Goal: Task Accomplishment & Management: Complete application form

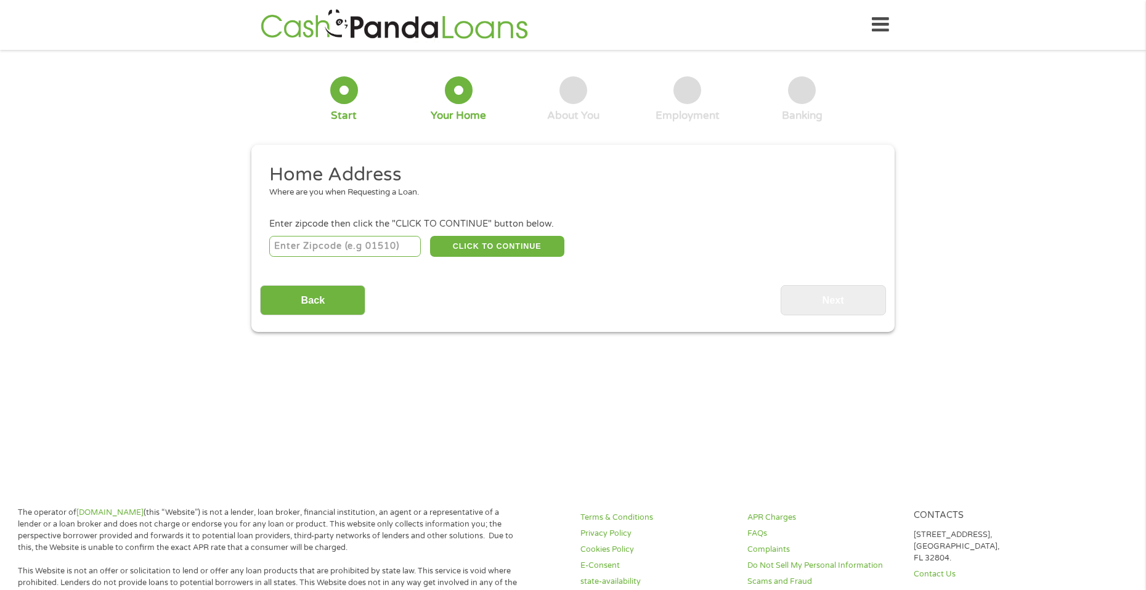
click at [352, 254] on input "number" at bounding box center [345, 246] width 152 height 21
type input "16066"
click at [509, 247] on button "CLICK TO CONTINUE" at bounding box center [497, 246] width 134 height 21
type input "16066"
type input "Cranberry Twp"
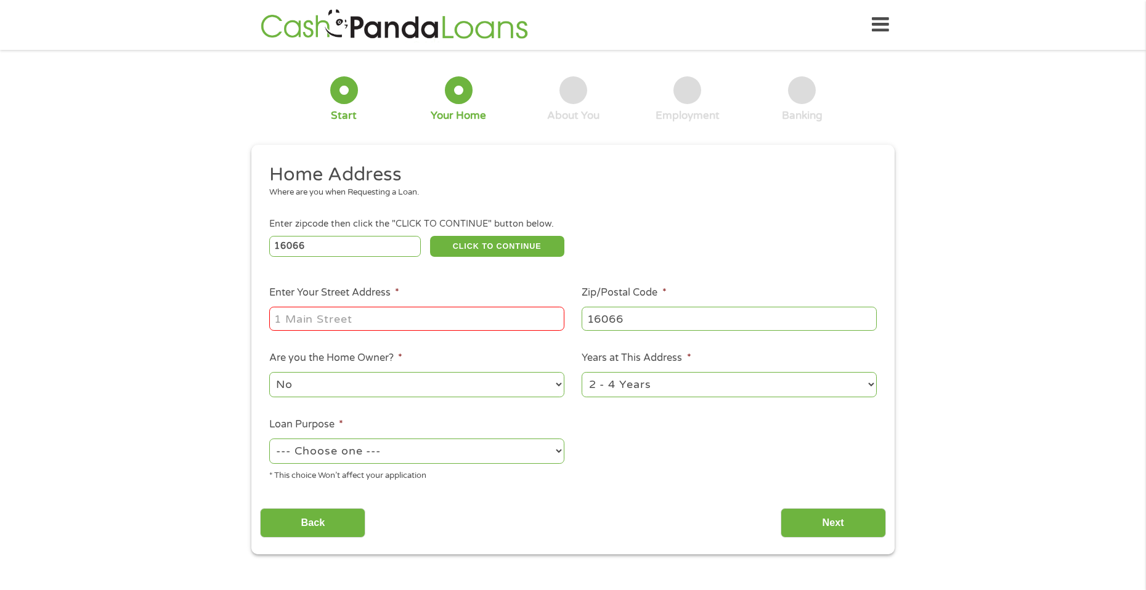
click at [423, 321] on input "Enter Your Street Address *" at bounding box center [416, 318] width 295 height 23
type input "[STREET_ADDRESS]"
click at [434, 458] on select "--- Choose one --- Pay Bills Debt Consolidation Home Improvement Major Purchase…" at bounding box center [416, 451] width 295 height 25
select select "paybills"
click at [269, 439] on select "--- Choose one --- Pay Bills Debt Consolidation Home Improvement Major Purchase…" at bounding box center [416, 451] width 295 height 25
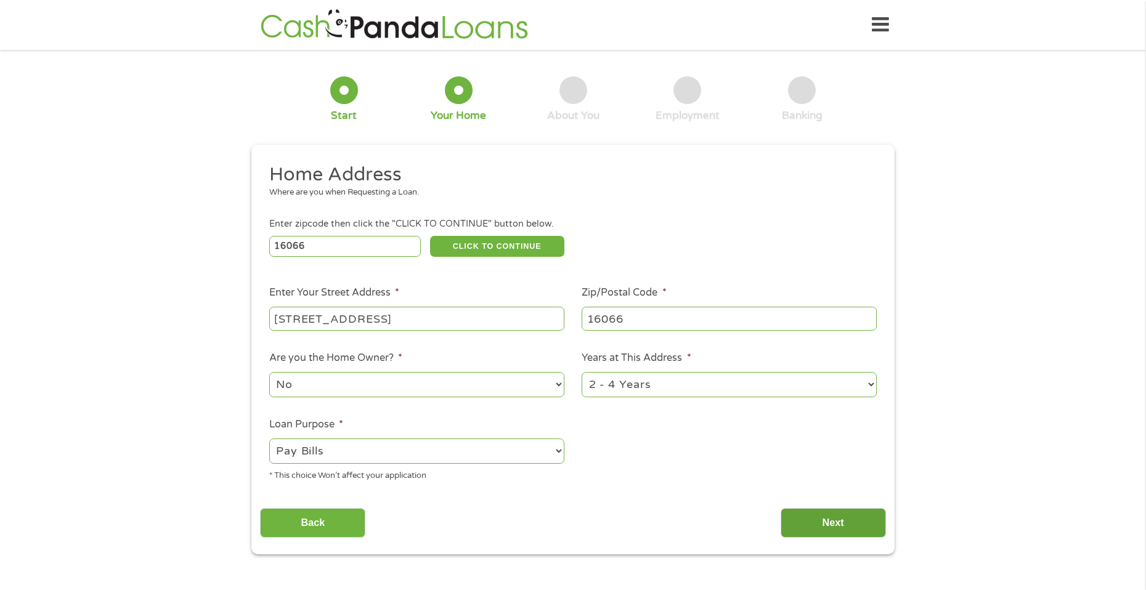
click at [829, 527] on input "Next" at bounding box center [833, 523] width 105 height 30
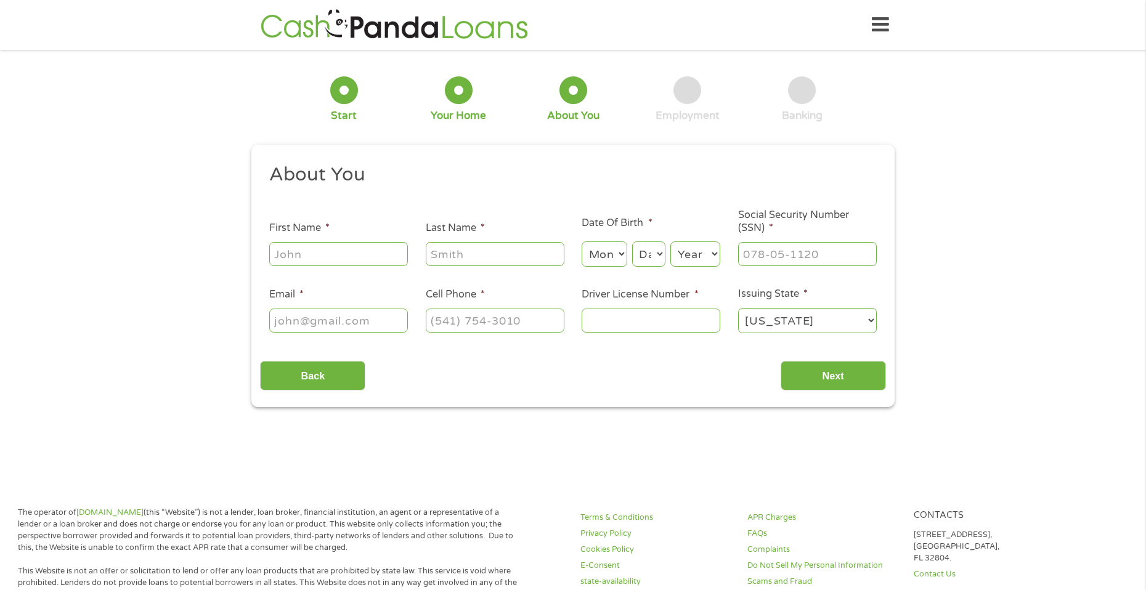
click at [362, 252] on input "First Name *" at bounding box center [338, 253] width 139 height 23
type input "Reymond"
type input "[PERSON_NAME]"
type input "[EMAIL_ADDRESS][DOMAIN_NAME]"
type input "[PHONE_NUMBER]"
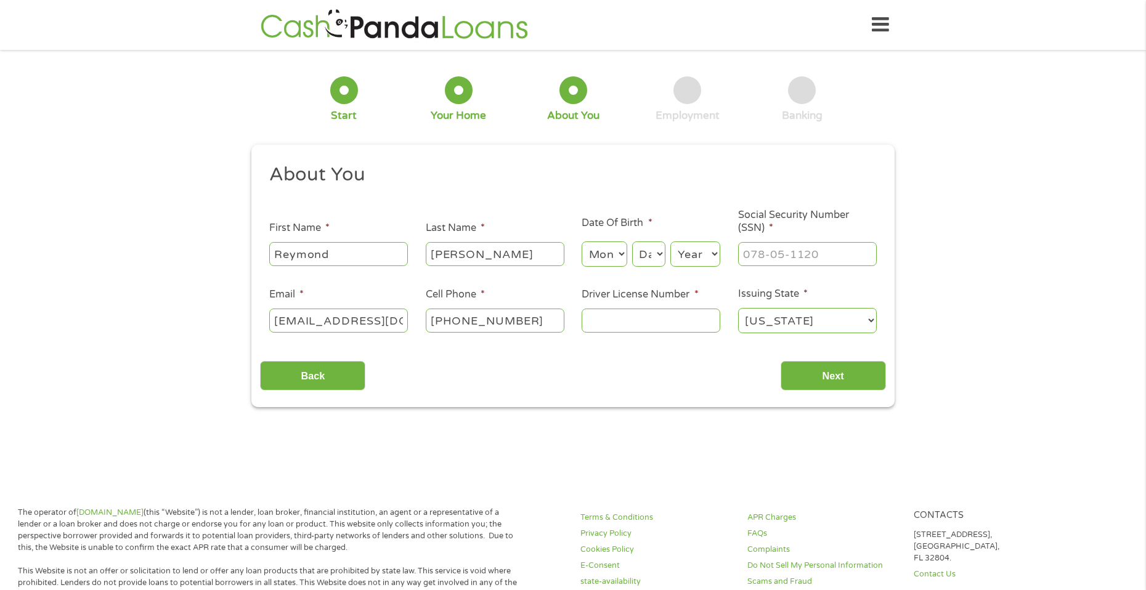
click at [596, 244] on select "Month 1 2 3 4 5 6 7 8 9 10 11 12" at bounding box center [604, 254] width 45 height 25
select select "10"
click at [582, 242] on select "Month 1 2 3 4 5 6 7 8 9 10 11 12" at bounding box center [604, 254] width 45 height 25
click at [642, 256] on select "Day 1 2 3 4 5 6 7 8 9 10 11 12 13 14 15 16 17 18 19 20 21 22 23 24 25 26 27 28 …" at bounding box center [648, 254] width 33 height 25
select select "19"
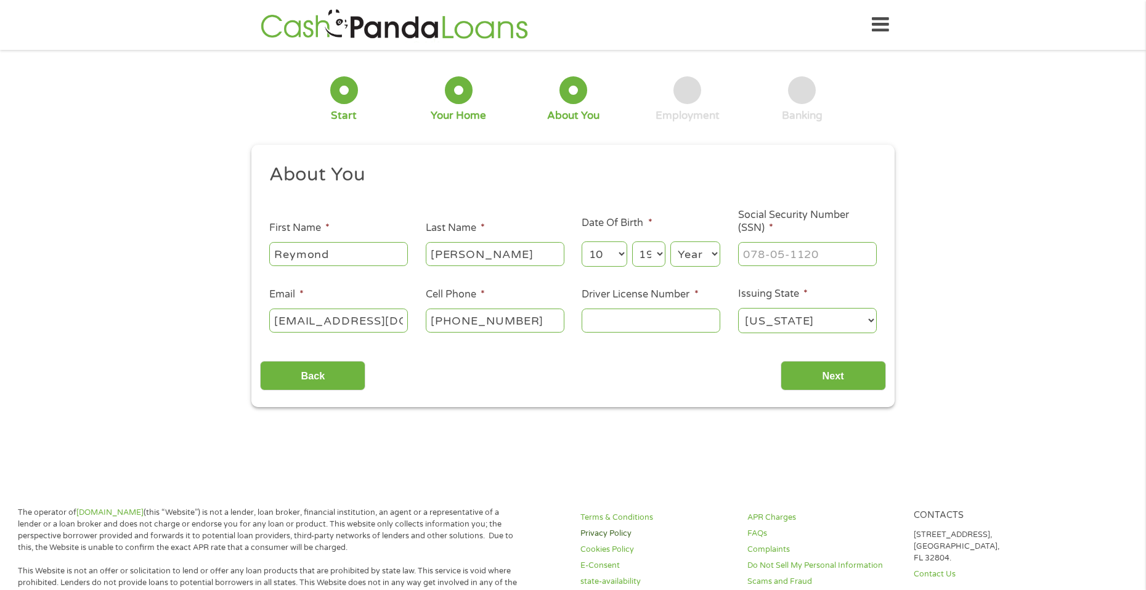
click at [632, 242] on select "Day 1 2 3 4 5 6 7 8 9 10 11 12 13 14 15 16 17 18 19 20 21 22 23 24 25 26 27 28 …" at bounding box center [648, 254] width 33 height 25
click at [807, 250] on input "___-__-____" at bounding box center [807, 253] width 139 height 23
type input "183-82-2658"
click at [626, 325] on input "Driver License Number *" at bounding box center [651, 320] width 139 height 23
click at [815, 375] on input "Next" at bounding box center [833, 376] width 105 height 30
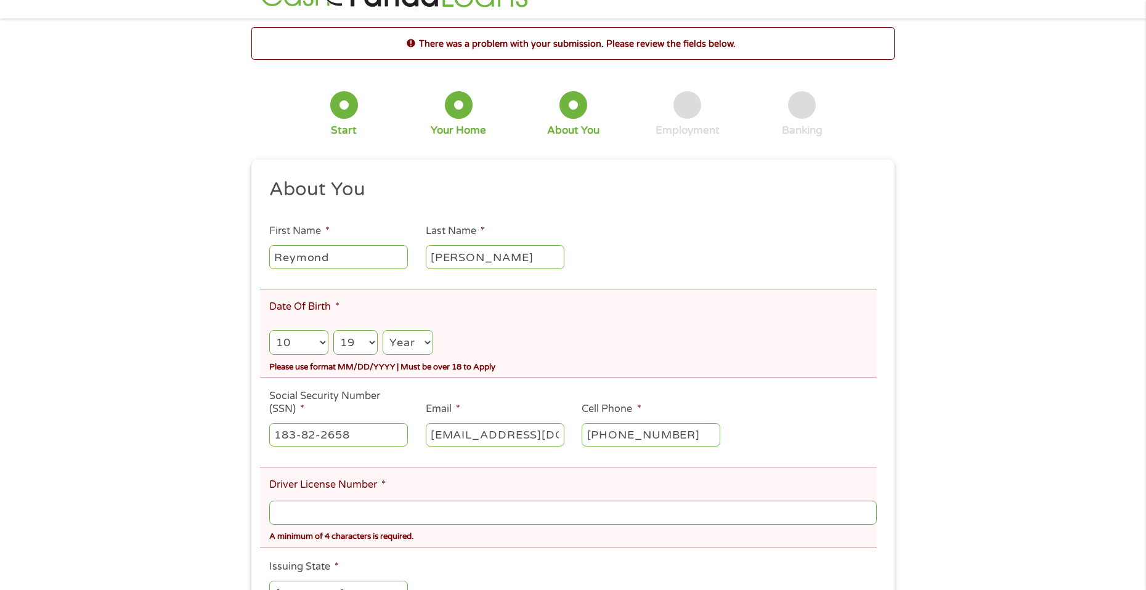
scroll to position [185, 0]
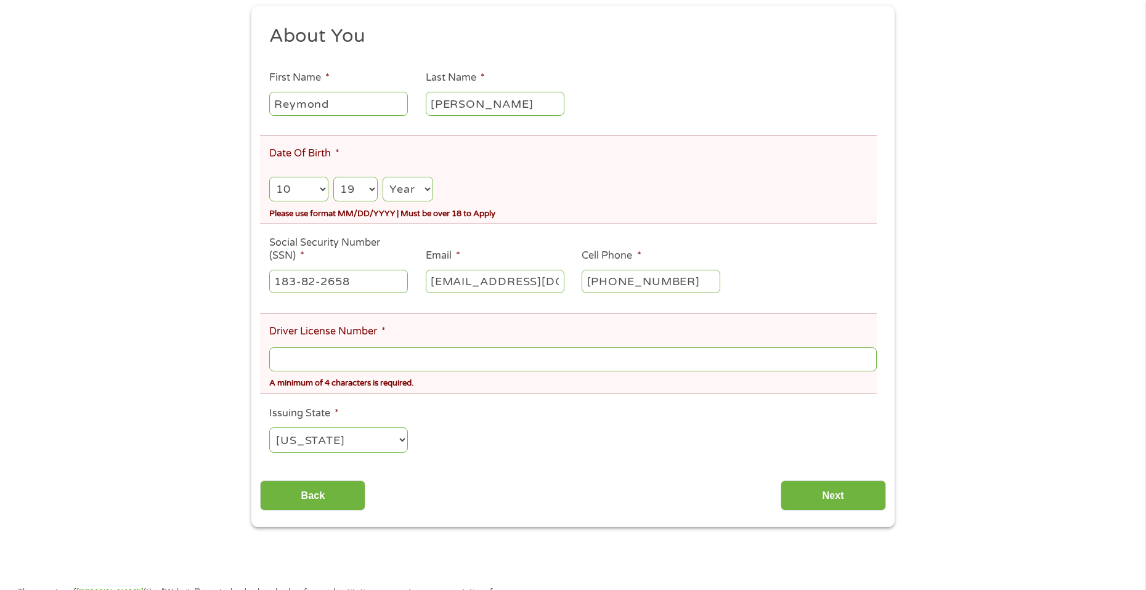
click at [401, 195] on select "Year [DATE] 2006 2005 2004 2003 2002 2001 2000 1999 1998 1997 1996 1995 1994 19…" at bounding box center [408, 189] width 51 height 25
select select "2004"
click at [383, 177] on select "Year [DATE] 2006 2005 2004 2003 2002 2001 2000 1999 1998 1997 1996 1995 1994 19…" at bounding box center [408, 189] width 51 height 25
click at [372, 360] on input "Driver License Number *" at bounding box center [573, 359] width 608 height 23
type input "34784888"
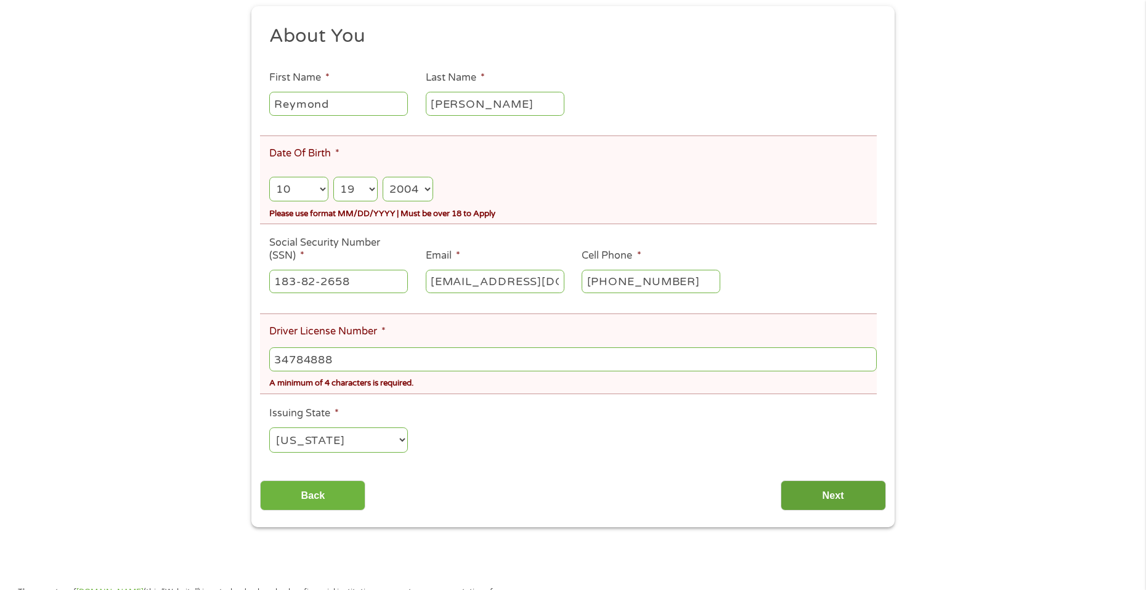
click at [804, 489] on input "Next" at bounding box center [833, 496] width 105 height 30
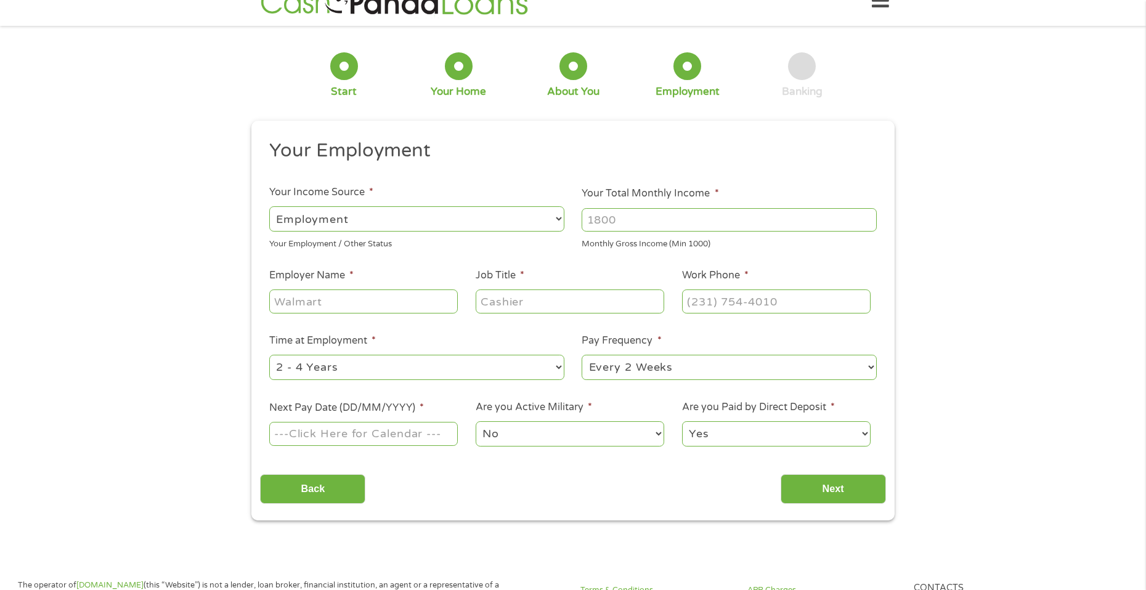
scroll to position [0, 0]
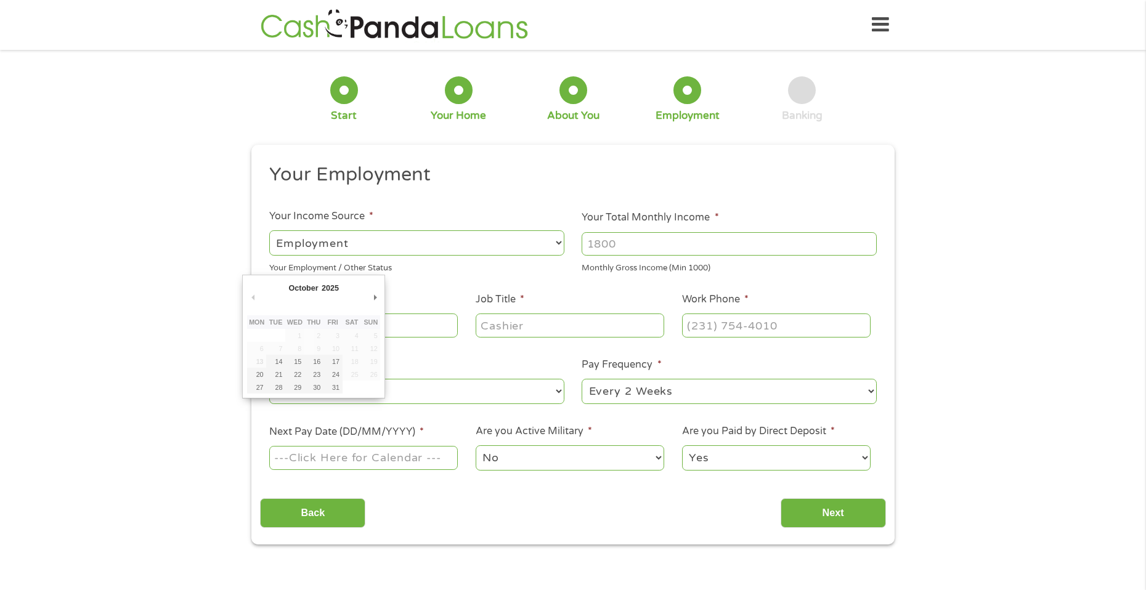
click at [364, 457] on input "Next Pay Date (DD/MM/YYYY) *" at bounding box center [363, 457] width 189 height 23
type input "[DATE]"
click at [365, 327] on input "Employer Name *" at bounding box center [363, 325] width 189 height 23
type input "goodwill"
click at [533, 319] on input "Job Title *" at bounding box center [570, 325] width 189 height 23
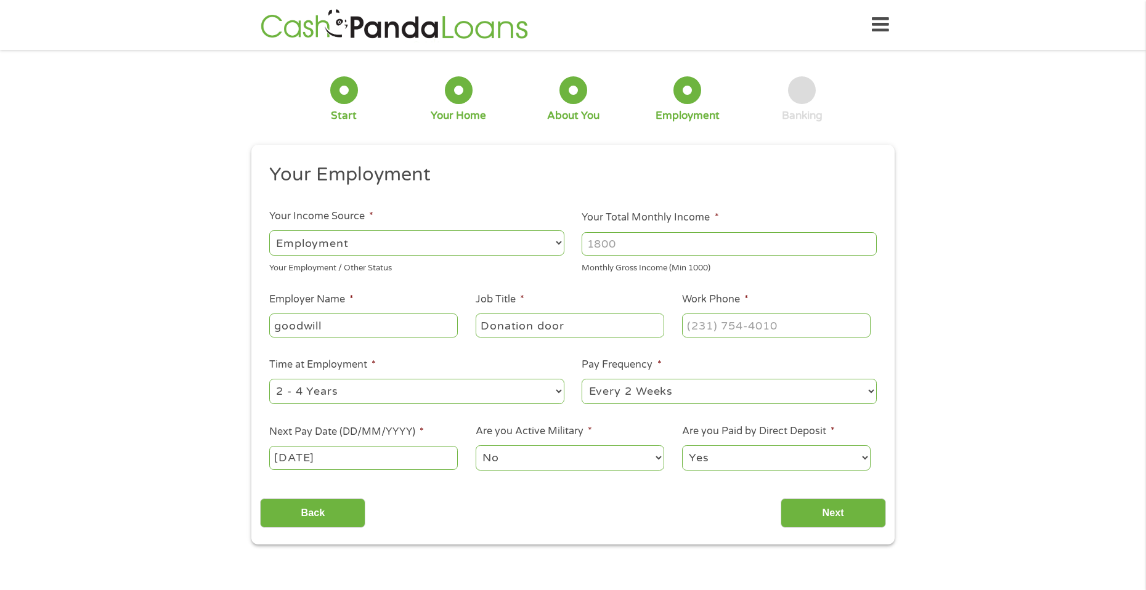
type input "Donation door"
click at [800, 321] on input "(___) ___-____" at bounding box center [776, 325] width 189 height 23
type input "[PHONE_NUMBER]"
click at [669, 255] on input "Your Total Monthly Income *" at bounding box center [729, 243] width 295 height 23
type input "1"
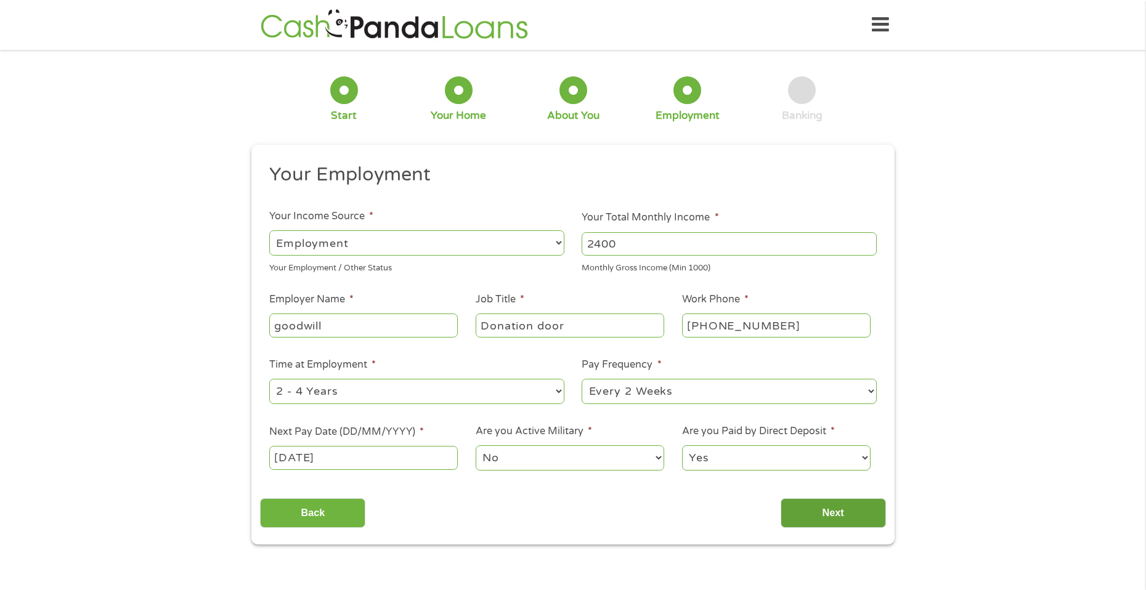
type input "2400"
click at [839, 516] on input "Next" at bounding box center [833, 514] width 105 height 30
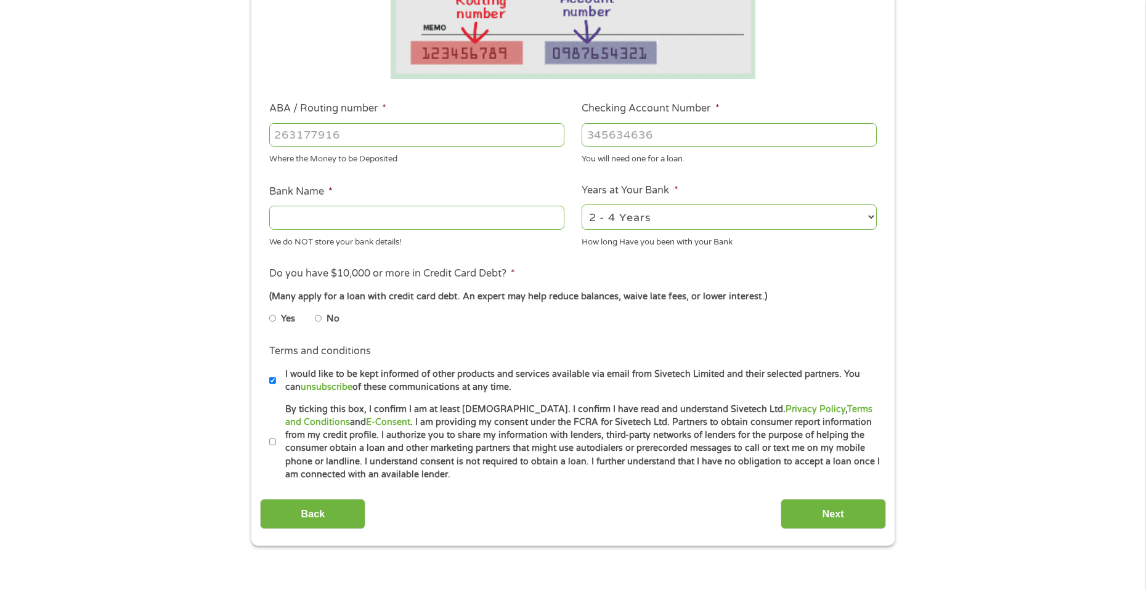
scroll to position [308, 0]
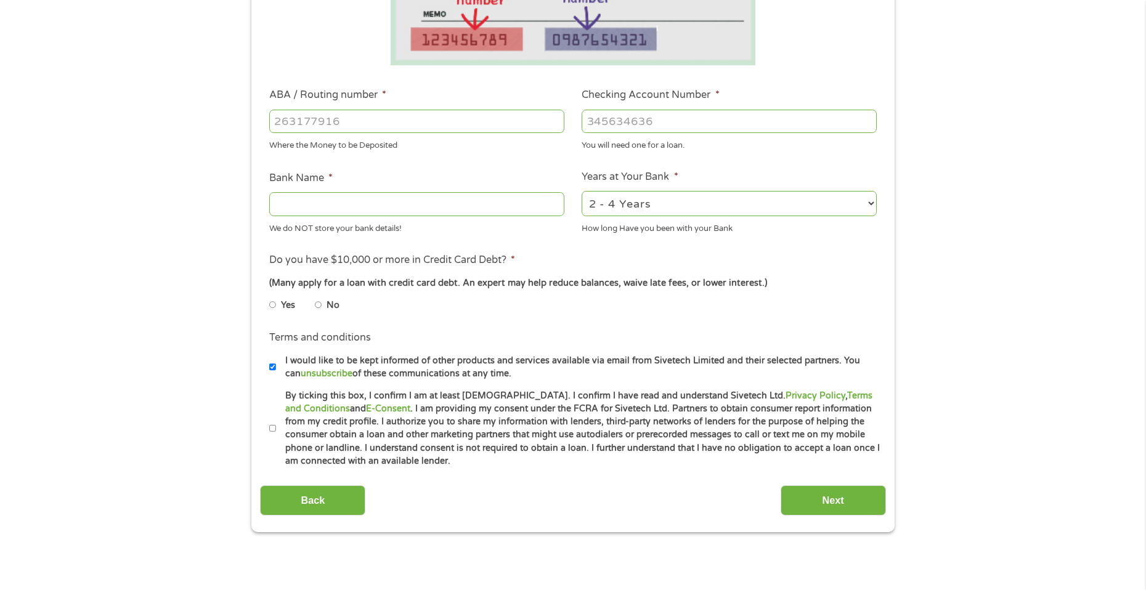
click at [322, 305] on li "No" at bounding box center [337, 305] width 44 height 24
click at [320, 305] on input "No" at bounding box center [318, 305] width 7 height 20
radio input "true"
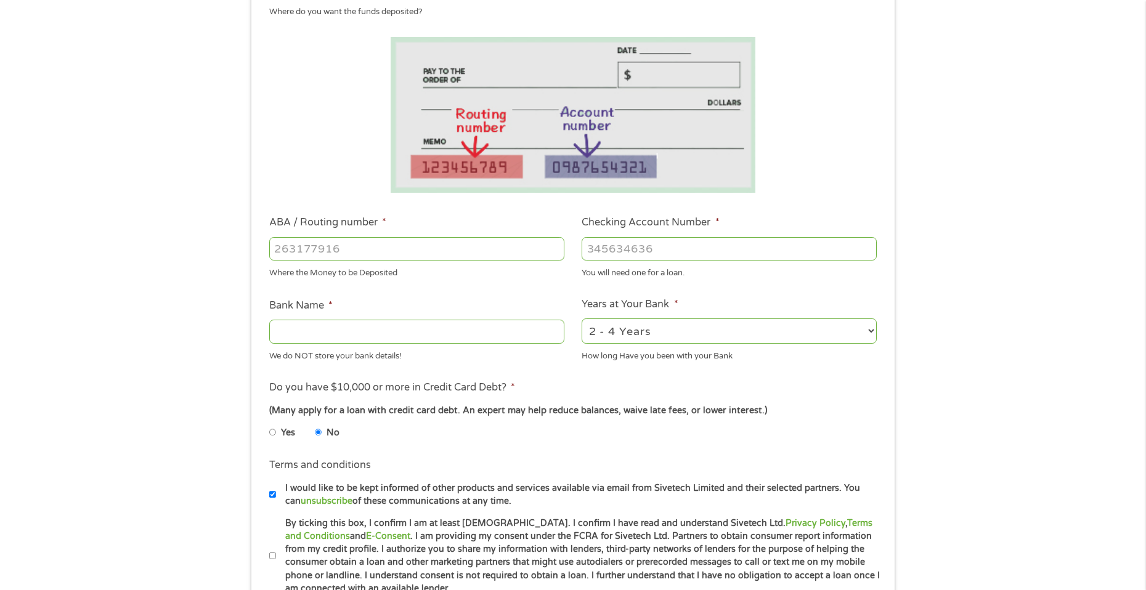
scroll to position [123, 0]
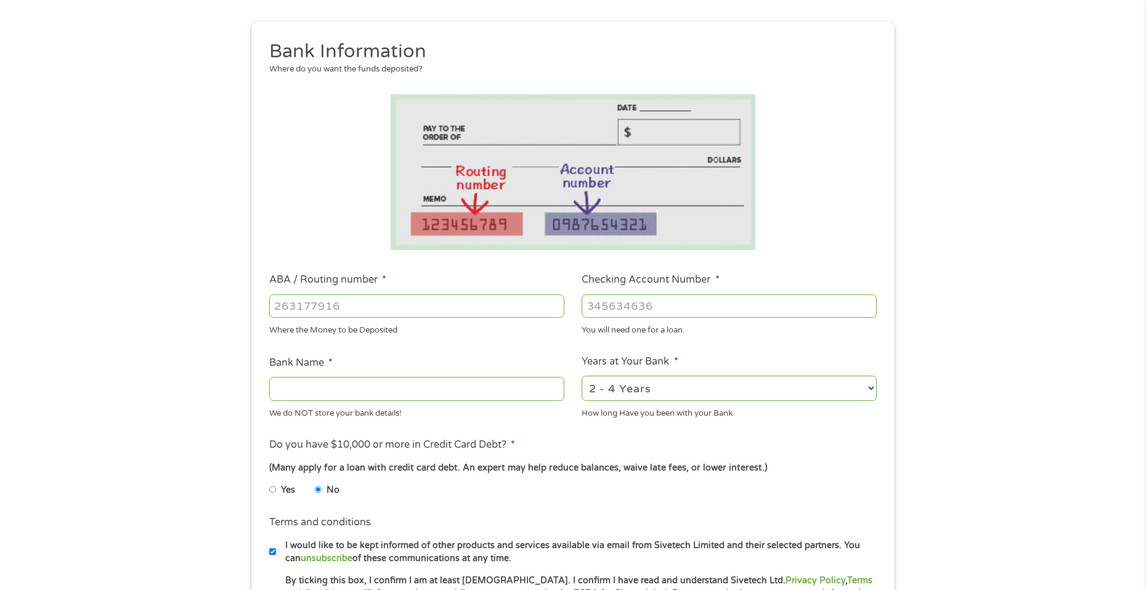
click at [454, 318] on div at bounding box center [416, 306] width 295 height 28
click at [442, 309] on input "ABA / Routing number *" at bounding box center [416, 306] width 295 height 23
click at [554, 302] on input "1" at bounding box center [416, 306] width 295 height 23
click at [555, 303] on input "2" at bounding box center [416, 306] width 295 height 23
click at [556, 308] on input "1" at bounding box center [416, 306] width 295 height 23
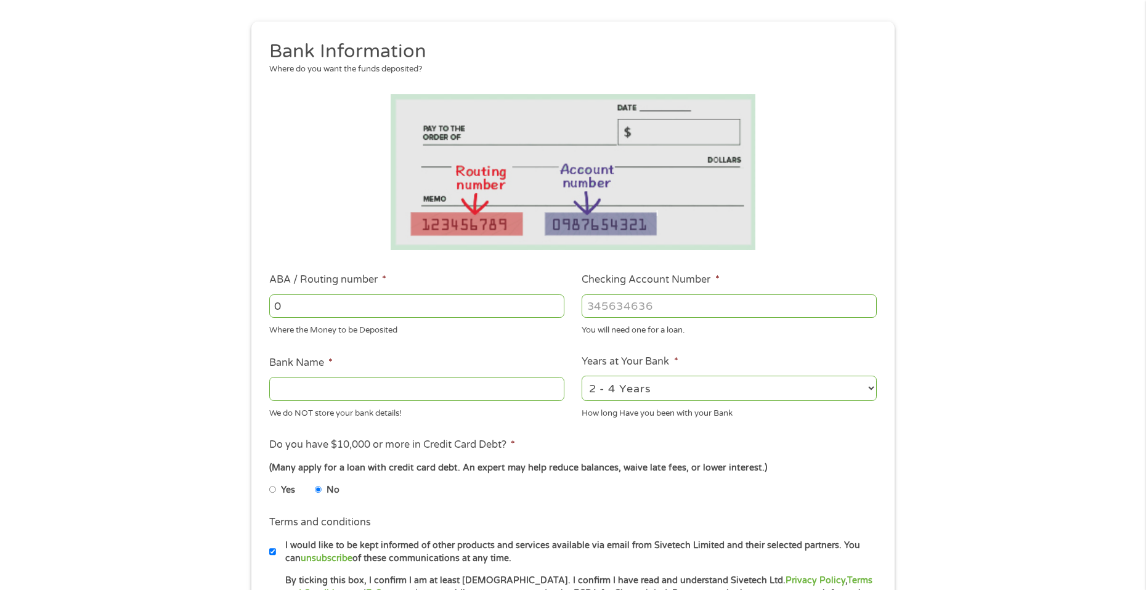
type input "0"
click at [556, 308] on input "0" at bounding box center [416, 306] width 295 height 23
click at [455, 312] on input "0" at bounding box center [416, 306] width 295 height 23
click at [658, 309] on input "Checking Account Number *" at bounding box center [729, 306] width 295 height 23
